Goal: Find specific page/section

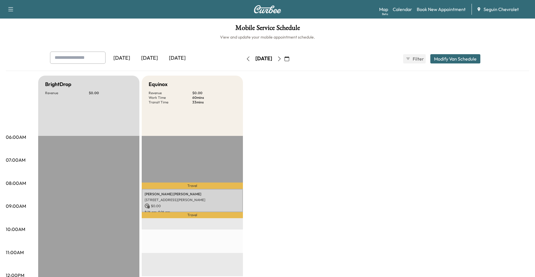
click at [284, 61] on button "button" at bounding box center [280, 58] width 10 height 9
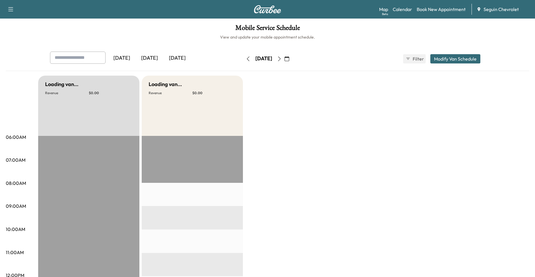
click at [284, 61] on button "button" at bounding box center [280, 58] width 10 height 9
click at [284, 60] on button "button" at bounding box center [280, 58] width 10 height 9
click at [282, 60] on icon "button" at bounding box center [279, 58] width 5 height 5
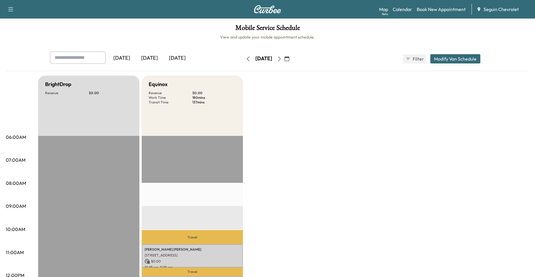
click at [281, 58] on icon "button" at bounding box center [279, 58] width 3 height 5
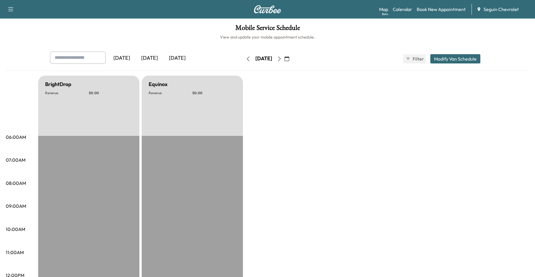
click at [282, 58] on icon "button" at bounding box center [279, 58] width 5 height 5
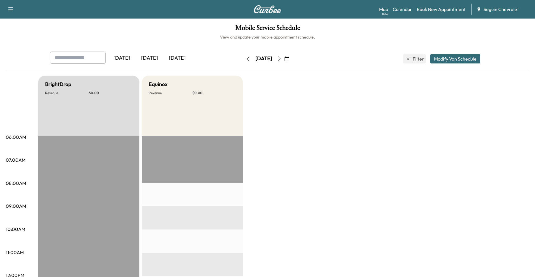
click at [282, 56] on icon "button" at bounding box center [279, 58] width 5 height 5
click at [284, 56] on button "button" at bounding box center [280, 58] width 10 height 9
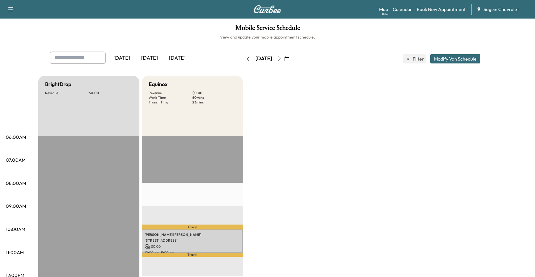
click at [292, 56] on button "button" at bounding box center [287, 58] width 10 height 9
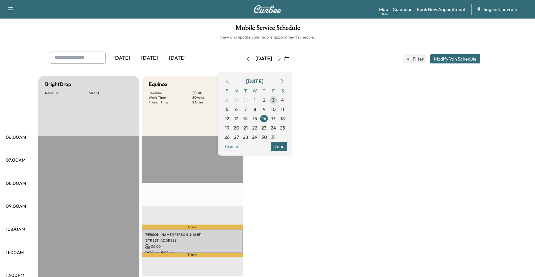
click at [275, 103] on span "3" at bounding box center [273, 99] width 3 height 7
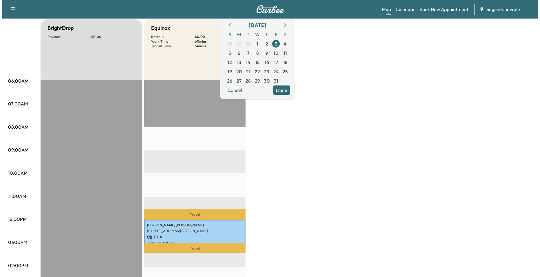
scroll to position [174, 0]
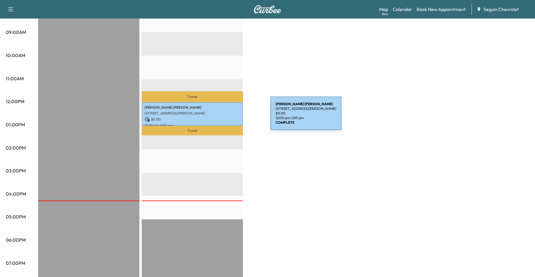
click at [227, 117] on p "$ 0.00" at bounding box center [192, 119] width 95 height 5
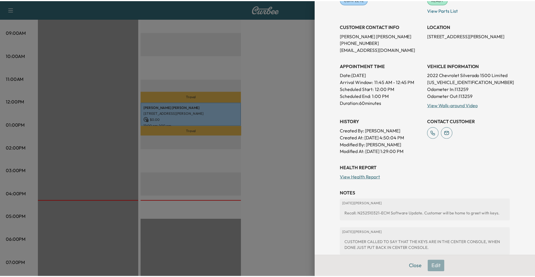
scroll to position [153, 0]
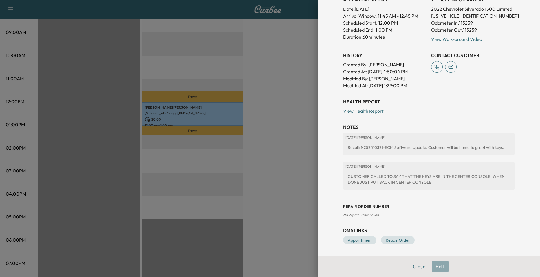
click at [268, 126] on div at bounding box center [270, 138] width 540 height 277
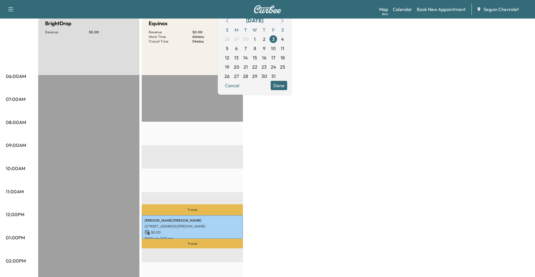
scroll to position [58, 0]
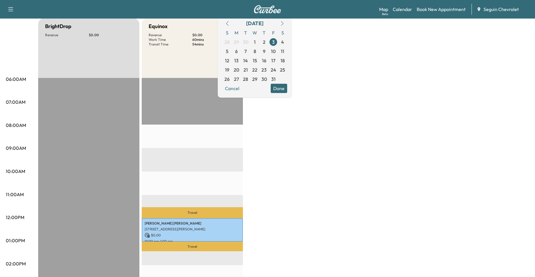
click at [75, 105] on div "EST Start" at bounding box center [88, 265] width 101 height 374
click at [288, 95] on div "October 2025 S M T W T F S 28 29 30 1 2 3 4 5 6 7 8 9 10 11 12 13 14 15 16 17 1…" at bounding box center [255, 55] width 74 height 83
click at [286, 91] on button "Done" at bounding box center [279, 88] width 16 height 9
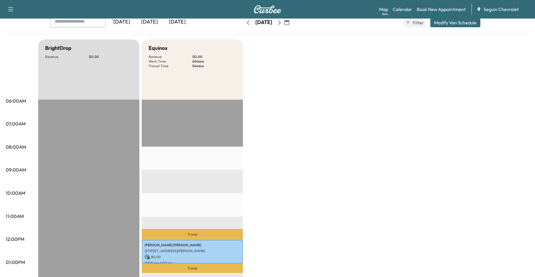
scroll to position [0, 0]
